Goal: Task Accomplishment & Management: Complete application form

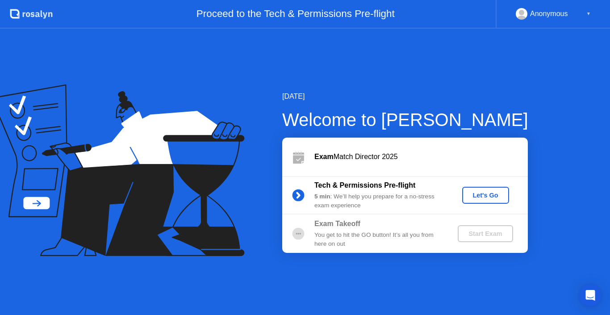
click at [491, 198] on div "Let's Go" at bounding box center [486, 194] width 40 height 7
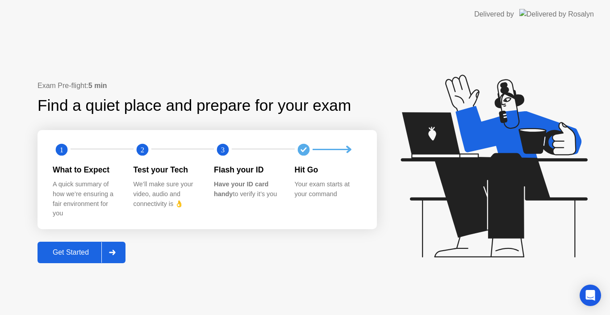
drag, startPoint x: 205, startPoint y: 74, endPoint x: 336, endPoint y: 275, distance: 240.1
click at [336, 275] on div "Exam Pre-flight: 5 min Find a quiet place and prepare for your exam 1 2 3 What …" at bounding box center [305, 172] width 610 height 286
click at [113, 250] on icon at bounding box center [112, 252] width 7 height 5
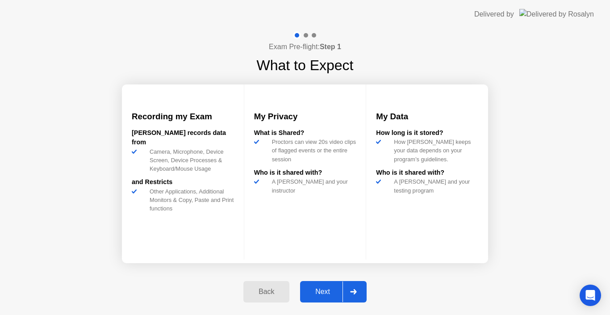
click at [318, 289] on div "Next" at bounding box center [323, 291] width 40 height 8
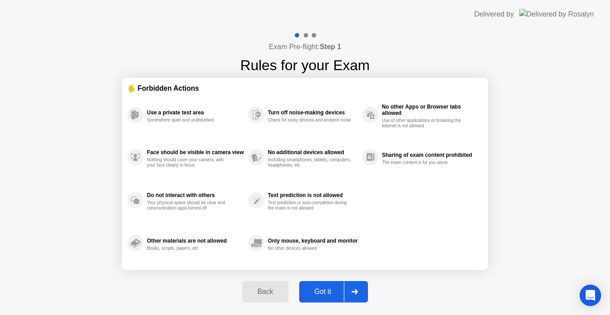
click at [318, 289] on div "Got it" at bounding box center [323, 291] width 42 height 8
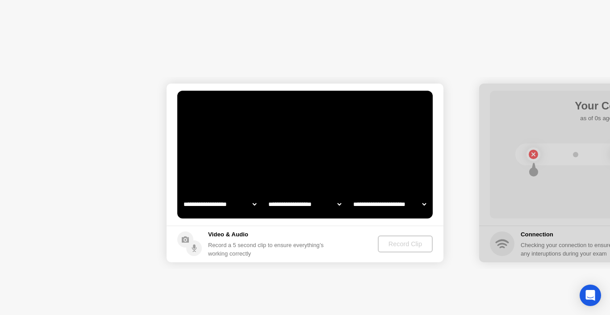
select select "**********"
select select "*******"
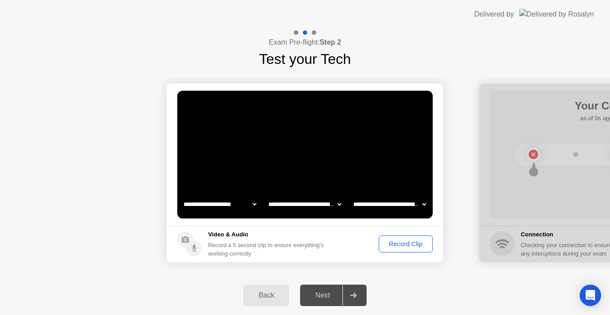
click at [321, 294] on div "Next" at bounding box center [323, 295] width 40 height 8
click at [316, 297] on div "Next" at bounding box center [323, 295] width 40 height 8
click at [353, 295] on icon at bounding box center [353, 294] width 6 height 5
click at [306, 291] on div "Next" at bounding box center [323, 295] width 40 height 8
click at [194, 245] on icon at bounding box center [194, 246] width 2 height 4
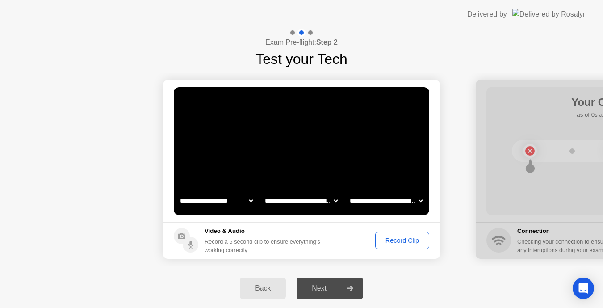
click at [317, 288] on div "Next" at bounding box center [319, 288] width 40 height 8
click at [400, 238] on div "Record Clip" at bounding box center [402, 240] width 48 height 7
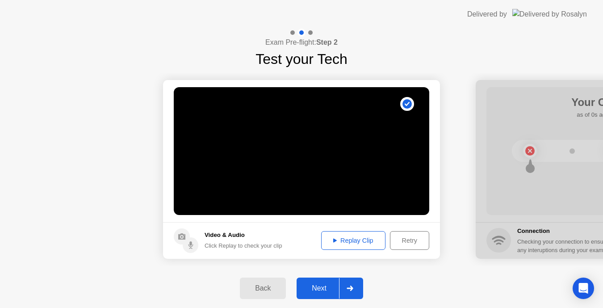
click at [321, 285] on div "Next" at bounding box center [319, 288] width 40 height 8
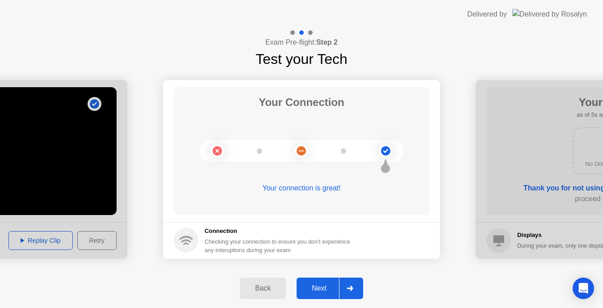
click at [317, 285] on div "Next" at bounding box center [319, 288] width 40 height 8
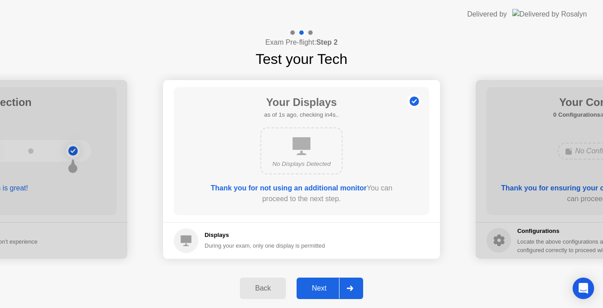
click at [317, 285] on div "Next" at bounding box center [319, 288] width 40 height 8
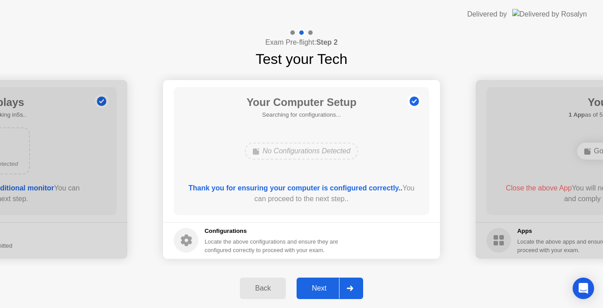
click at [317, 285] on div "Next" at bounding box center [319, 288] width 40 height 8
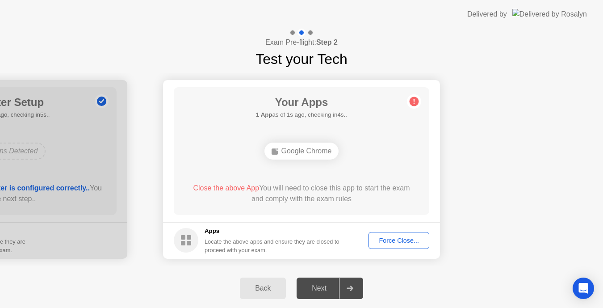
click at [397, 238] on div "Force Close..." at bounding box center [398, 240] width 54 height 7
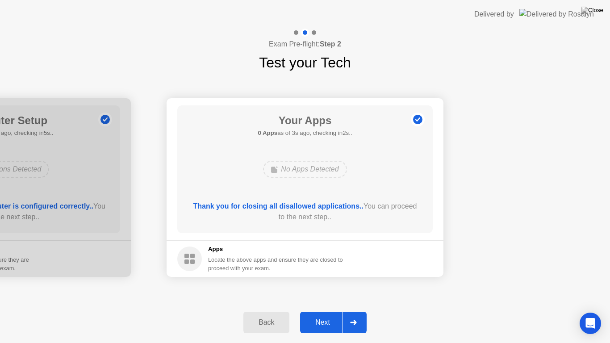
click at [321, 314] on div "Next" at bounding box center [323, 322] width 40 height 8
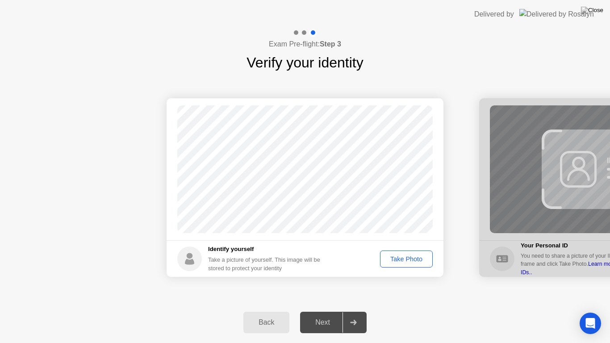
click at [321, 314] on div "Next" at bounding box center [323, 322] width 40 height 8
click at [529, 158] on div at bounding box center [617, 187] width 277 height 179
click at [401, 257] on div "Take Photo" at bounding box center [406, 258] width 46 height 7
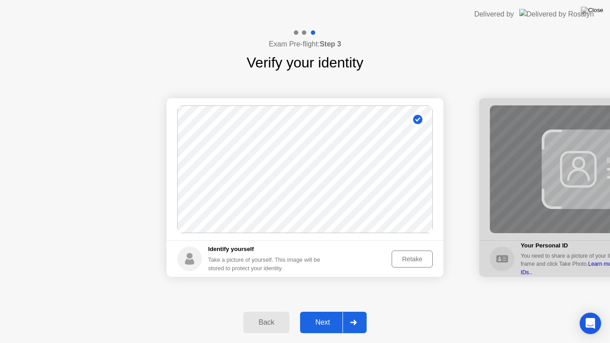
click at [323, 314] on div "Next" at bounding box center [323, 322] width 40 height 8
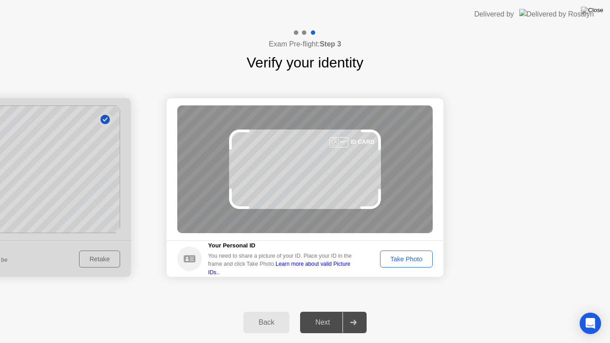
click at [393, 255] on div "Take Photo" at bounding box center [406, 258] width 46 height 7
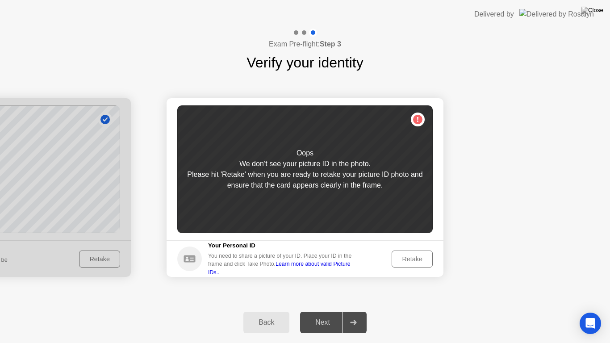
click at [278, 314] on div "Back" at bounding box center [266, 322] width 41 height 8
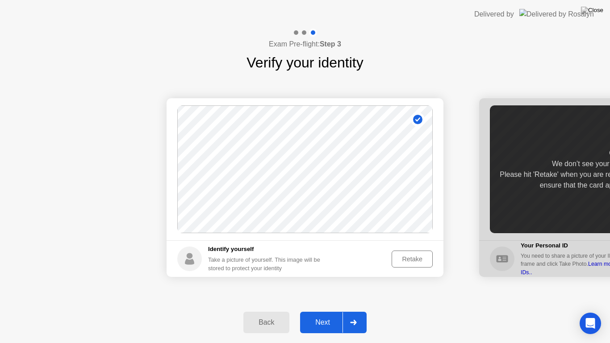
click at [322, 314] on button "Next" at bounding box center [333, 322] width 67 height 21
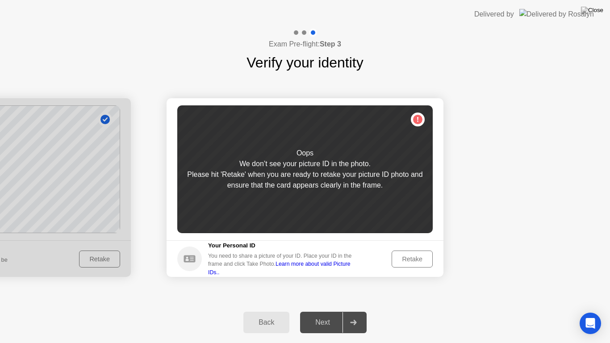
click at [413, 258] on div "Retake" at bounding box center [412, 258] width 35 height 7
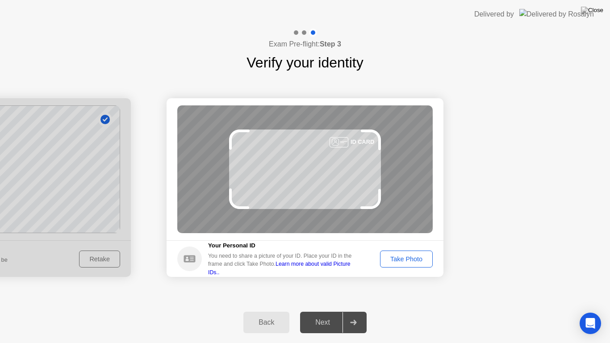
click at [400, 260] on div "Take Photo" at bounding box center [406, 258] width 46 height 7
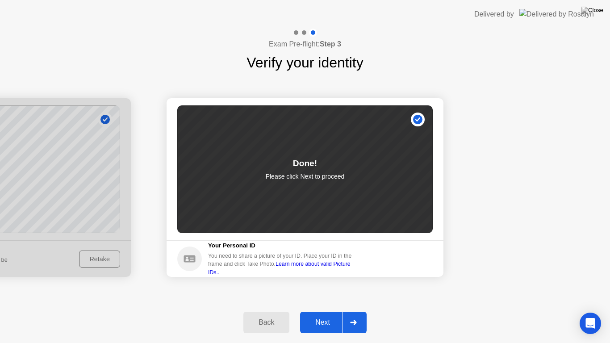
click at [317, 314] on div "Next" at bounding box center [323, 322] width 40 height 8
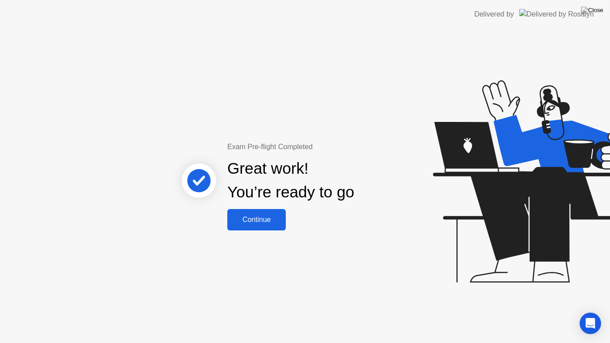
click at [255, 220] on div "Continue" at bounding box center [256, 220] width 53 height 8
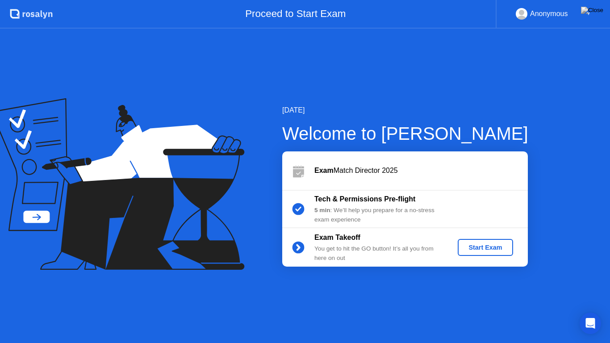
click at [489, 249] on div "Start Exam" at bounding box center [485, 247] width 48 height 7
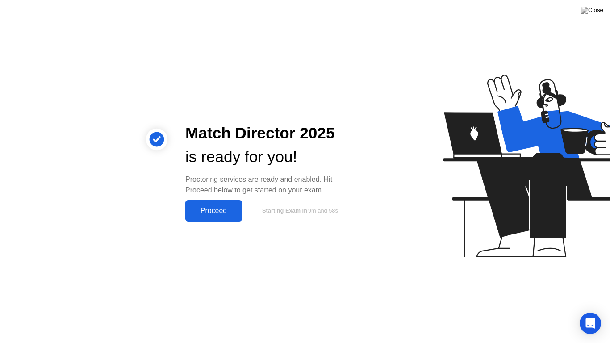
click at [208, 208] on div "Proceed" at bounding box center [213, 211] width 51 height 8
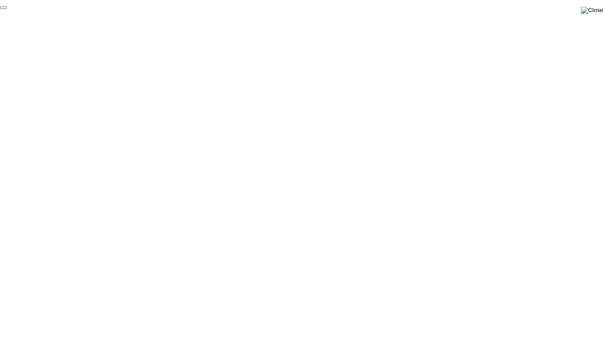
click at [597, 10] on img at bounding box center [592, 10] width 22 height 7
